Goal: Go to known website: Go to known website

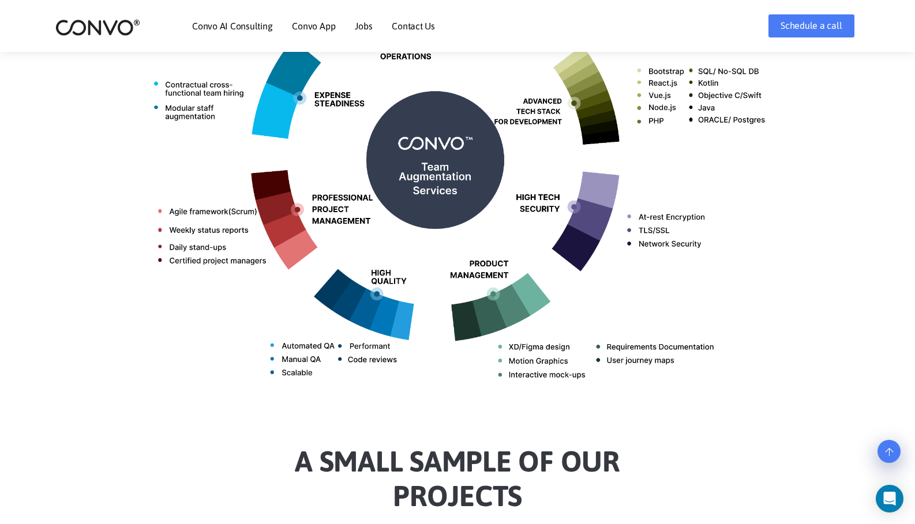
scroll to position [865, 0]
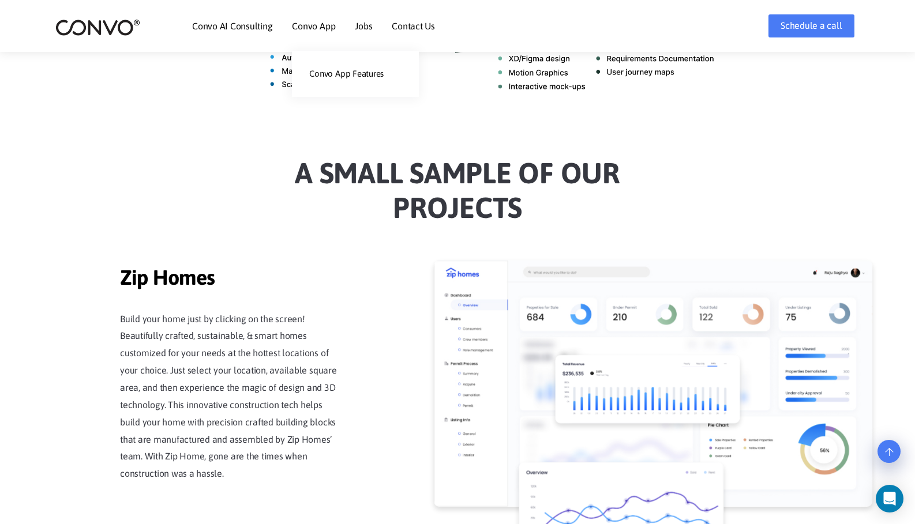
click at [313, 27] on link "Convo App" at bounding box center [313, 25] width 43 height 9
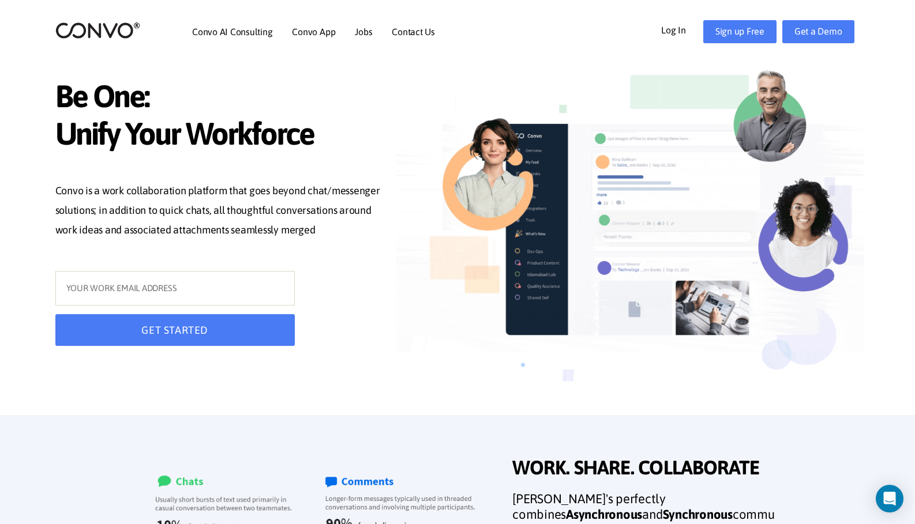
click at [679, 25] on link "Log In" at bounding box center [682, 29] width 42 height 18
